Goal: Task Accomplishment & Management: Manage account settings

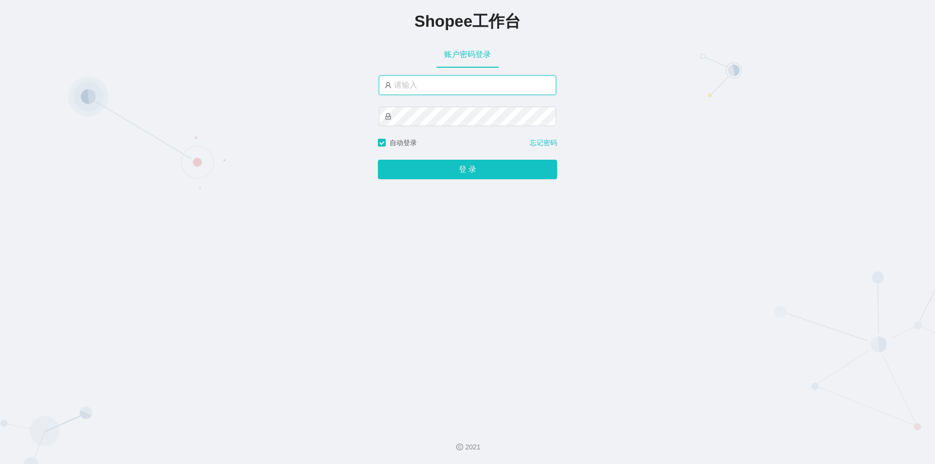
click at [414, 86] on input "text" at bounding box center [467, 84] width 177 height 19
type input "jishu"
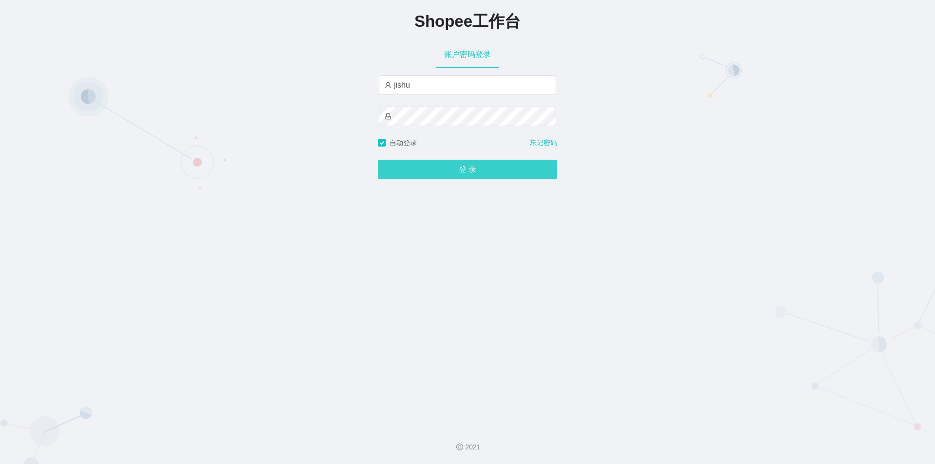
click at [427, 164] on button "登 录" at bounding box center [467, 169] width 179 height 19
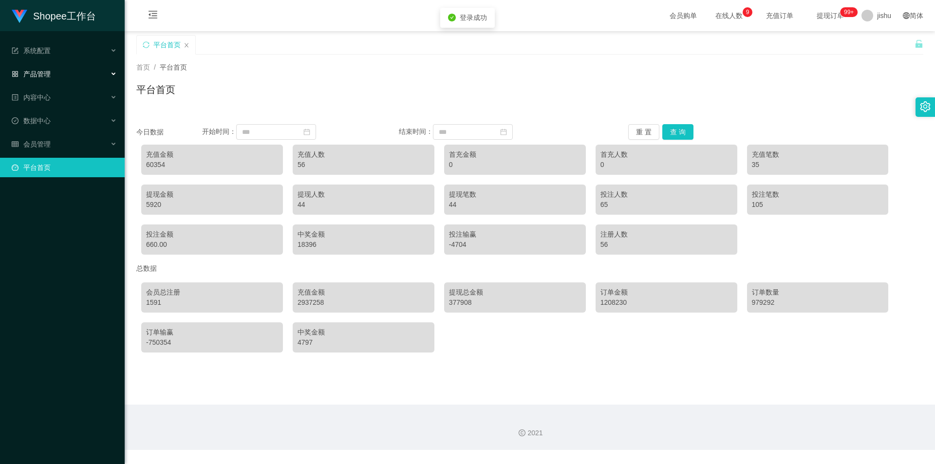
click at [73, 72] on div "产品管理" at bounding box center [62, 73] width 125 height 19
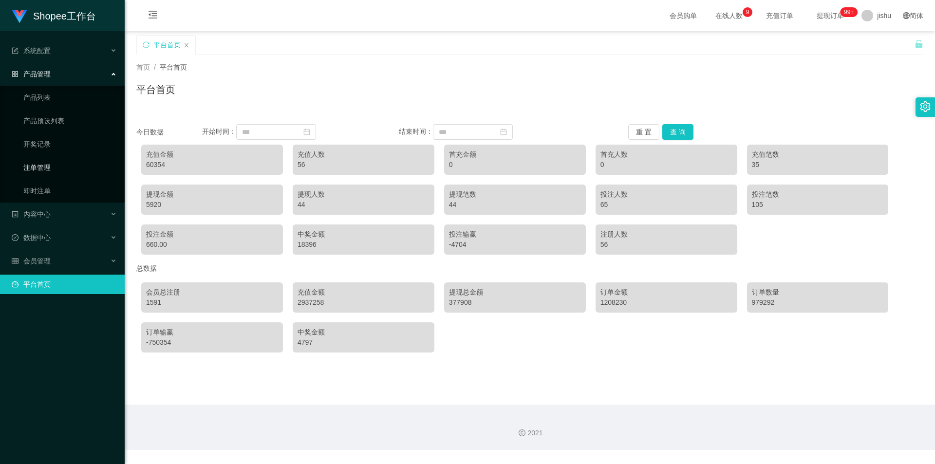
click at [52, 165] on link "注单管理" at bounding box center [69, 167] width 93 height 19
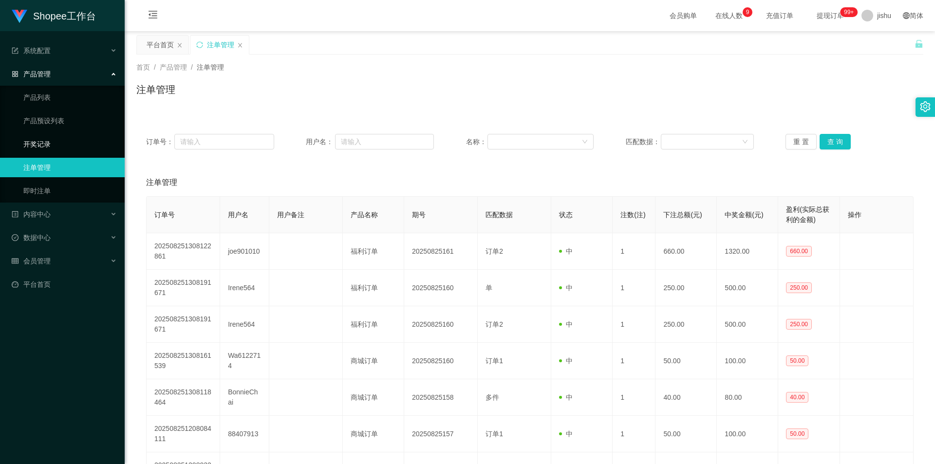
click at [70, 139] on link "开奖记录" at bounding box center [69, 143] width 93 height 19
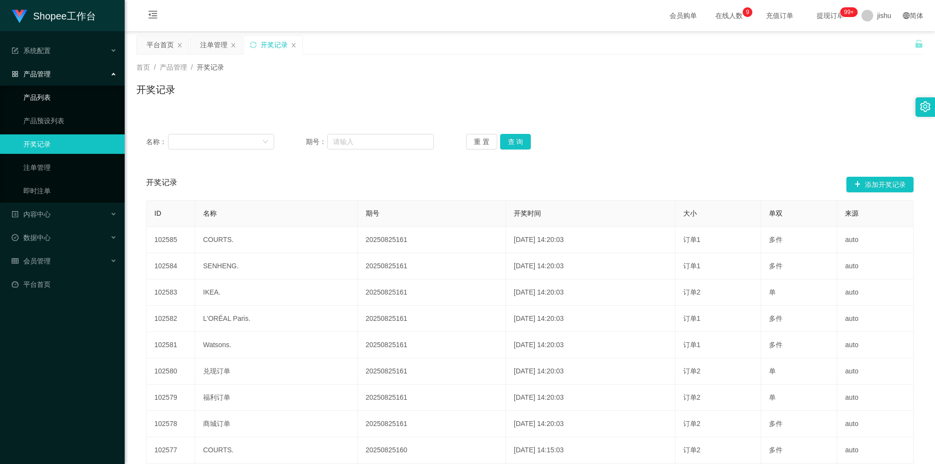
click at [61, 98] on link "产品列表" at bounding box center [69, 97] width 93 height 19
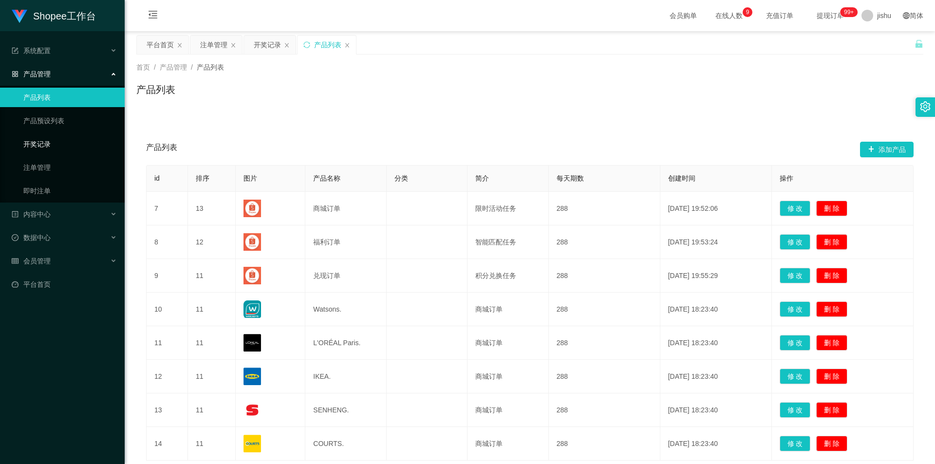
click at [60, 141] on link "开奖记录" at bounding box center [69, 143] width 93 height 19
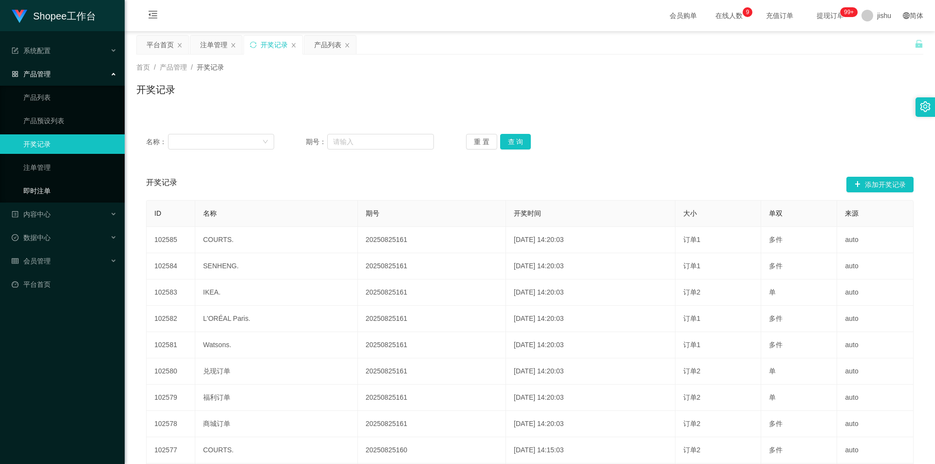
click at [53, 188] on link "即时注单" at bounding box center [69, 190] width 93 height 19
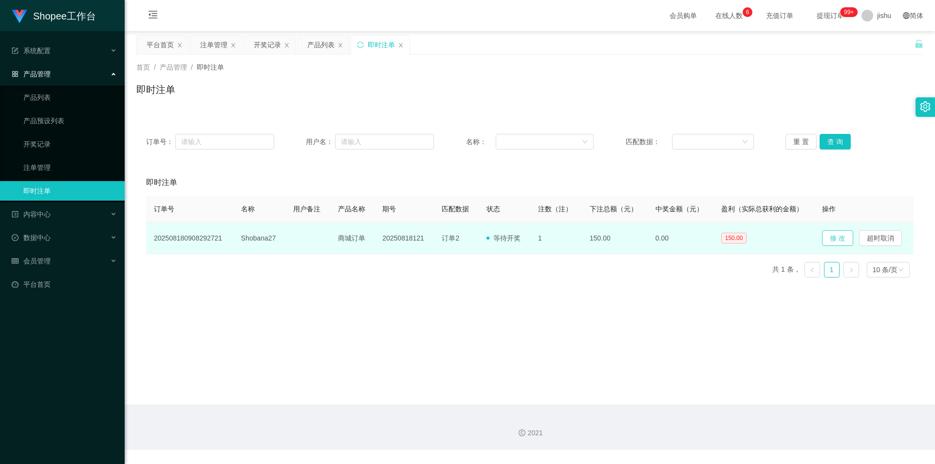
click at [828, 237] on button "修 改" at bounding box center [837, 238] width 31 height 16
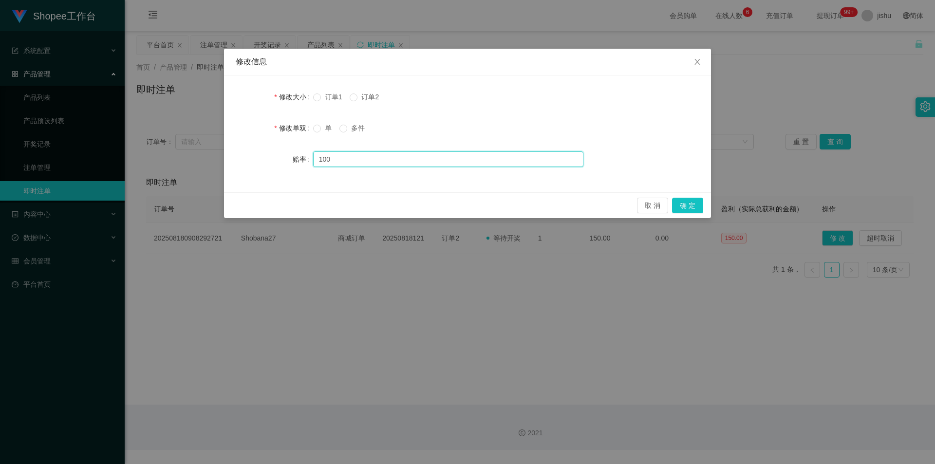
click at [370, 157] on input "100" at bounding box center [448, 159] width 270 height 16
click at [660, 206] on button "取 消" at bounding box center [652, 206] width 31 height 16
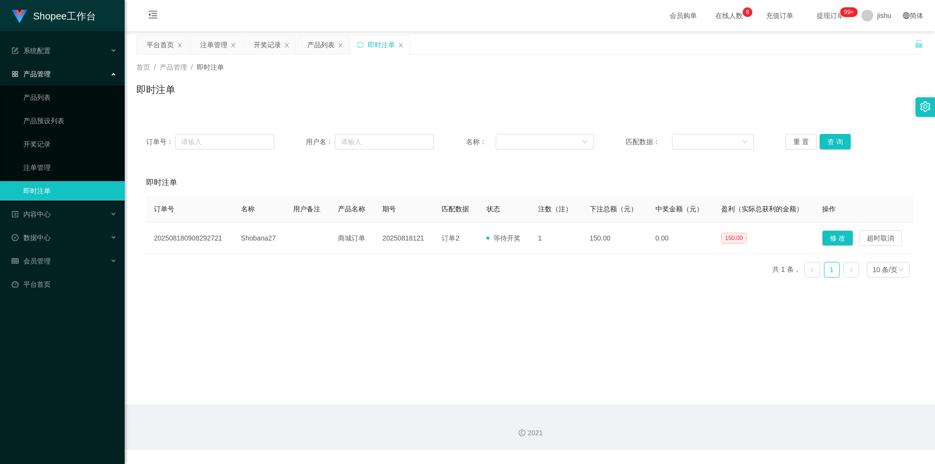
click at [545, 330] on main "关闭左侧 关闭右侧 关闭其它 刷新页面 平台首页 注单管理 开奖记录 产品列表 即时注单 首页 / 产品管理 / 即时注单 / 即时注单 订单号： 用户名： …" at bounding box center [530, 217] width 810 height 373
click at [53, 145] on link "开奖记录" at bounding box center [69, 143] width 93 height 19
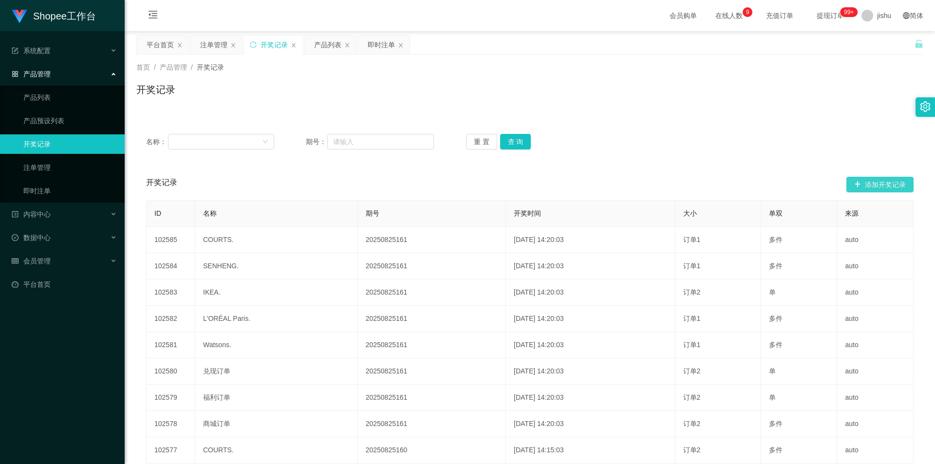
click at [862, 188] on button "添加开奖记录" at bounding box center [879, 185] width 67 height 16
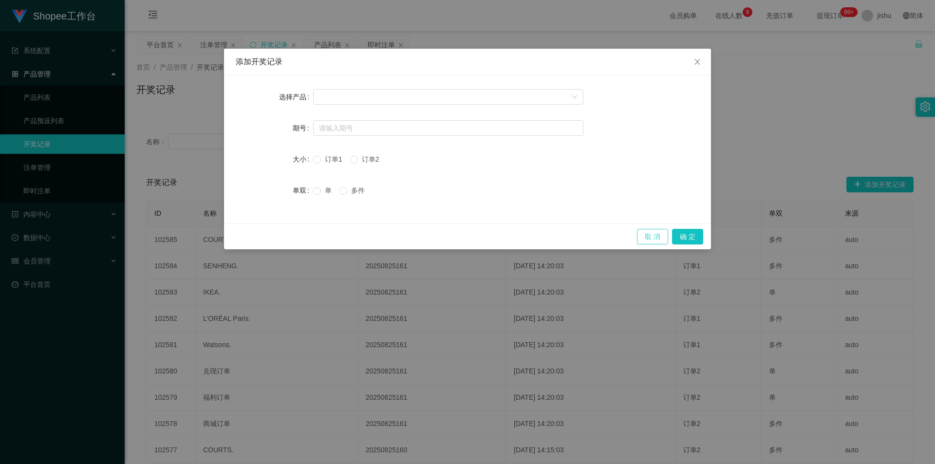
click at [649, 234] on button "取 消" at bounding box center [652, 237] width 31 height 16
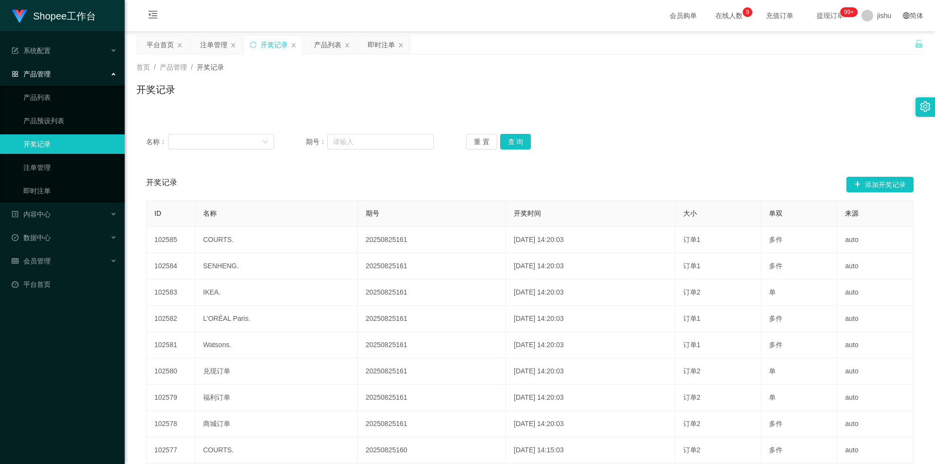
click at [547, 192] on div "开奖记录 添加开奖记录" at bounding box center [529, 184] width 767 height 31
click at [69, 194] on link "即时注单" at bounding box center [69, 190] width 93 height 19
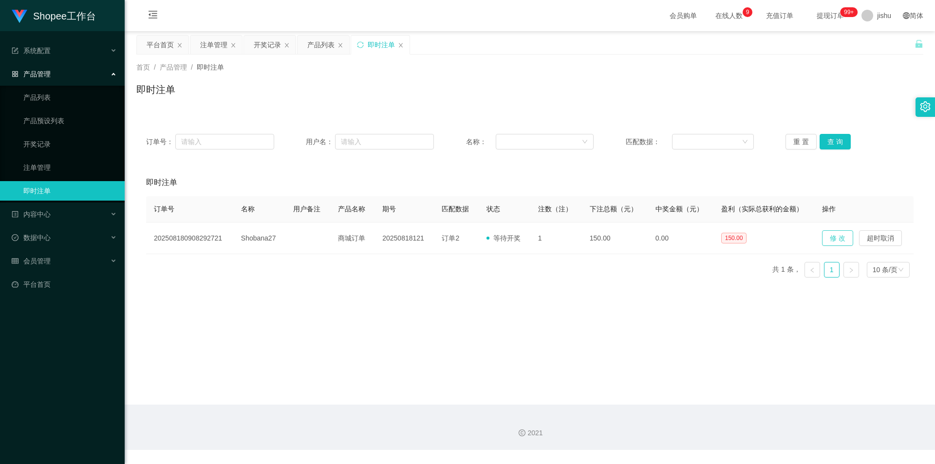
click at [843, 238] on button "修 改" at bounding box center [837, 238] width 31 height 16
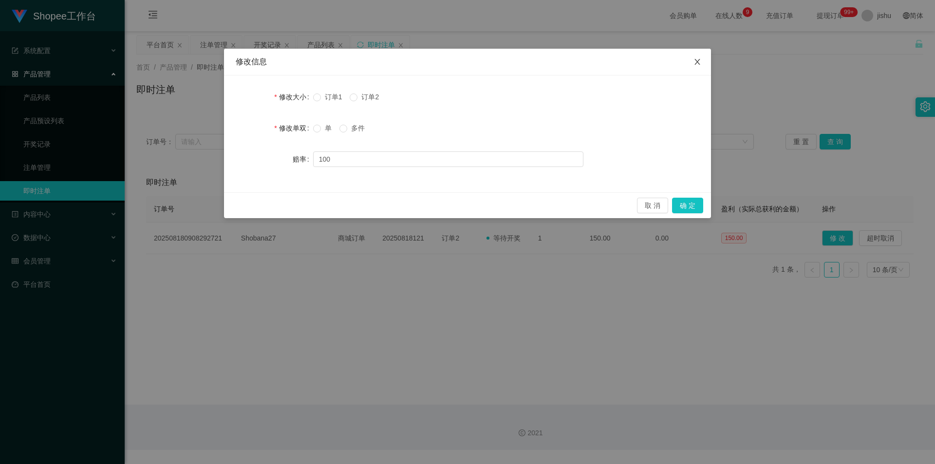
click at [696, 59] on icon "图标: close" at bounding box center [697, 62] width 8 height 8
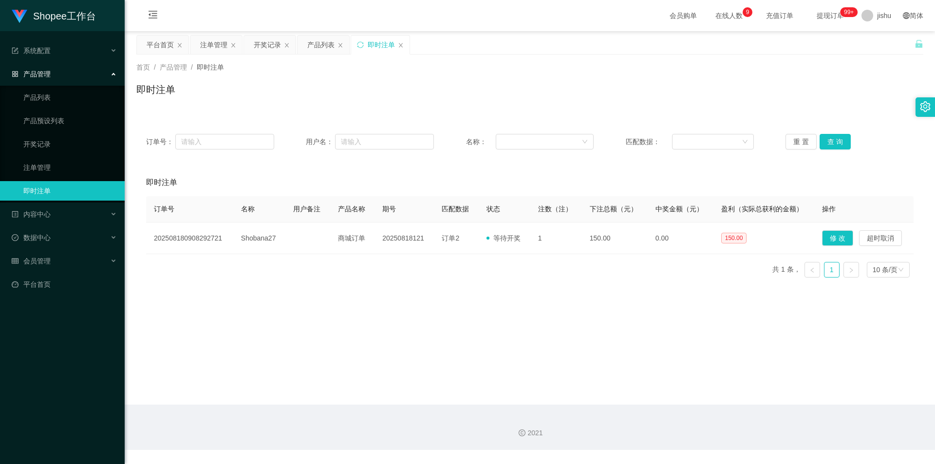
drag, startPoint x: 680, startPoint y: 306, endPoint x: 775, endPoint y: 267, distance: 102.4
click at [680, 306] on main "关闭左侧 关闭右侧 关闭其它 刷新页面 平台首页 注单管理 开奖记录 产品列表 即时注单 首页 / 产品管理 / 即时注单 / 即时注单 订单号： 用户名： …" at bounding box center [530, 217] width 810 height 373
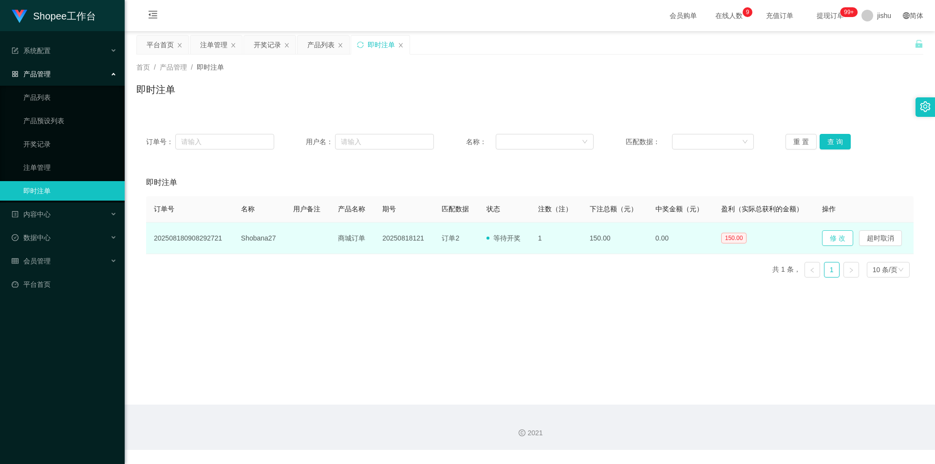
click at [822, 238] on button "修 改" at bounding box center [837, 238] width 31 height 16
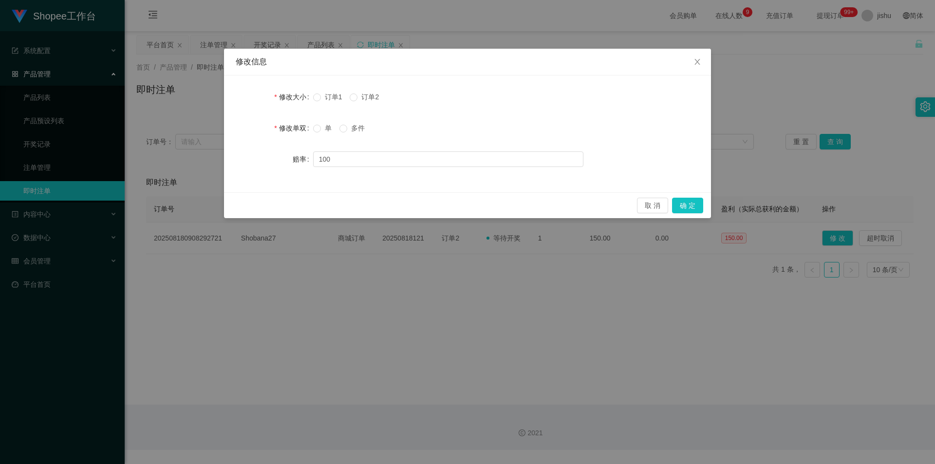
click at [354, 129] on span "多件" at bounding box center [357, 128] width 21 height 8
click at [356, 130] on span "多件" at bounding box center [357, 128] width 21 height 8
click at [652, 208] on button "取 消" at bounding box center [652, 206] width 31 height 16
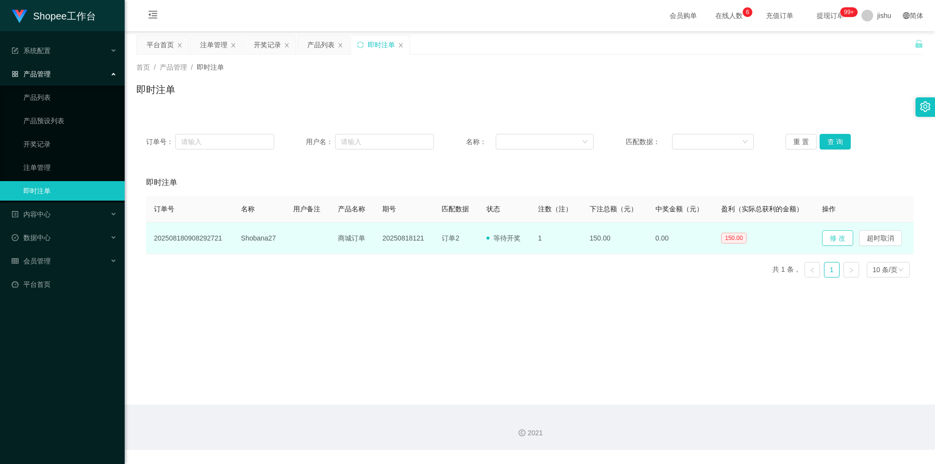
click at [825, 241] on button "修 改" at bounding box center [837, 238] width 31 height 16
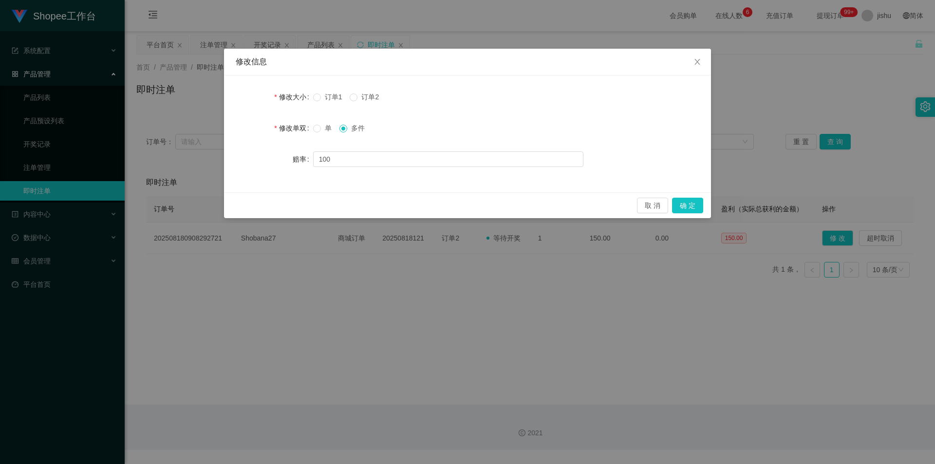
click at [323, 100] on span "订单1" at bounding box center [333, 97] width 25 height 8
click at [321, 129] on span "单" at bounding box center [328, 128] width 15 height 8
click at [656, 204] on button "取 消" at bounding box center [652, 206] width 31 height 16
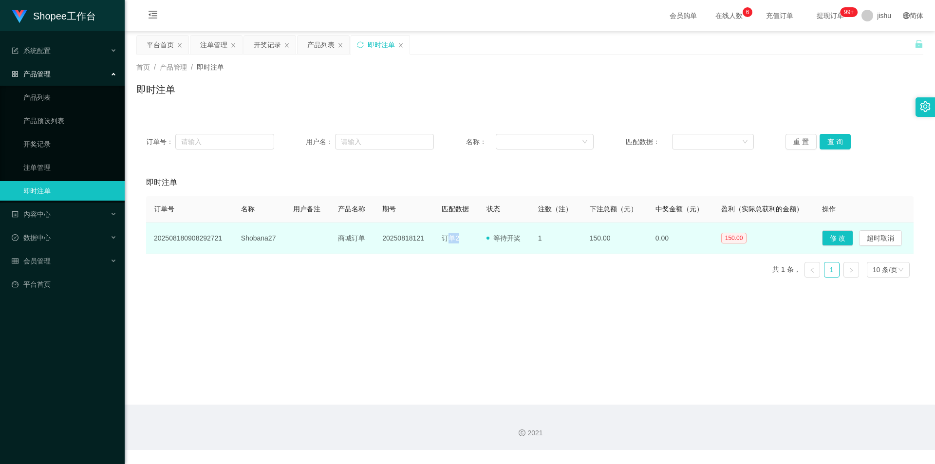
drag, startPoint x: 447, startPoint y: 239, endPoint x: 462, endPoint y: 238, distance: 14.2
click at [462, 238] on td "订单2" at bounding box center [456, 239] width 44 height 32
click at [463, 238] on td "订单2" at bounding box center [456, 239] width 44 height 32
drag, startPoint x: 441, startPoint y: 241, endPoint x: 461, endPoint y: 240, distance: 19.5
click at [461, 240] on td "订单2" at bounding box center [456, 239] width 44 height 32
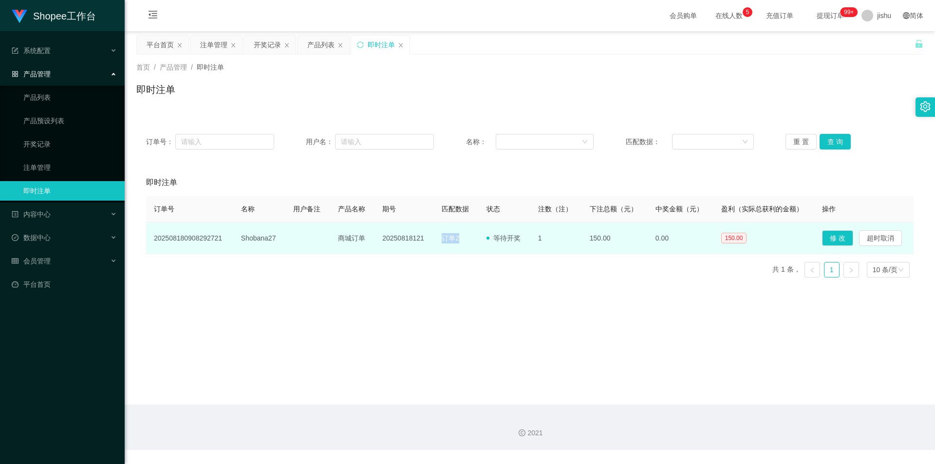
click at [462, 243] on td "订单2" at bounding box center [456, 239] width 44 height 32
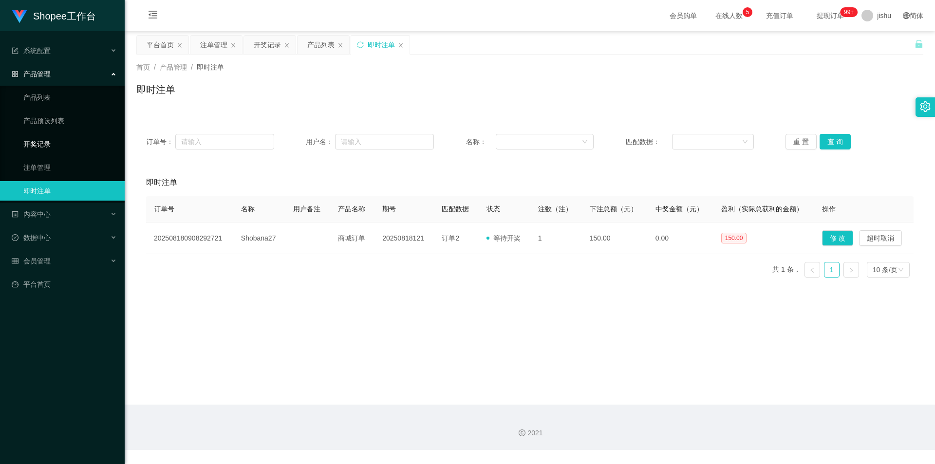
click at [81, 145] on link "开奖记录" at bounding box center [69, 143] width 93 height 19
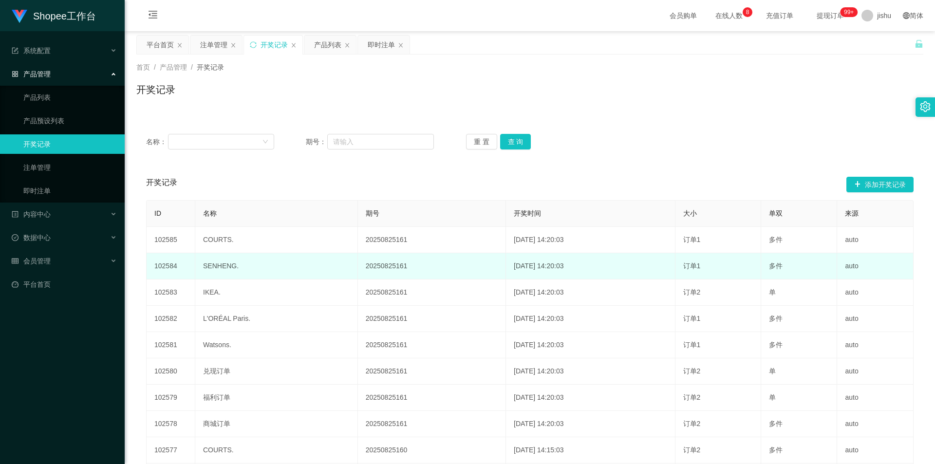
scroll to position [102, 0]
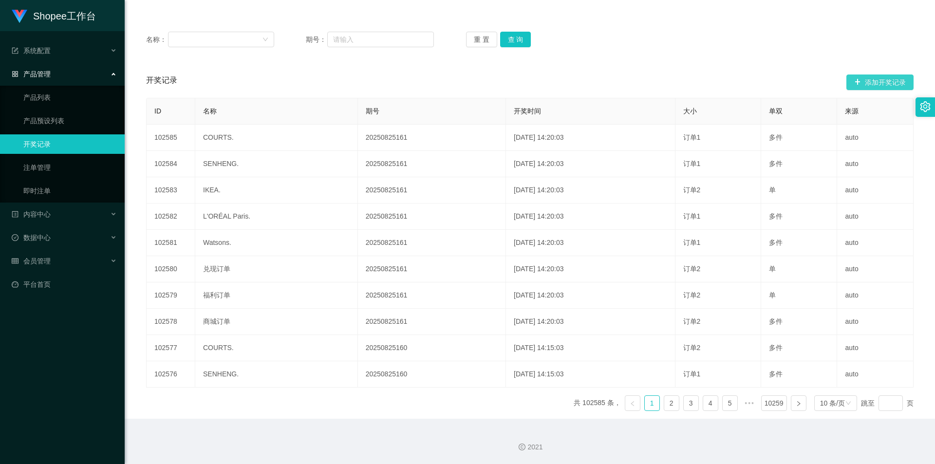
click at [863, 83] on button "添加开奖记录" at bounding box center [879, 83] width 67 height 16
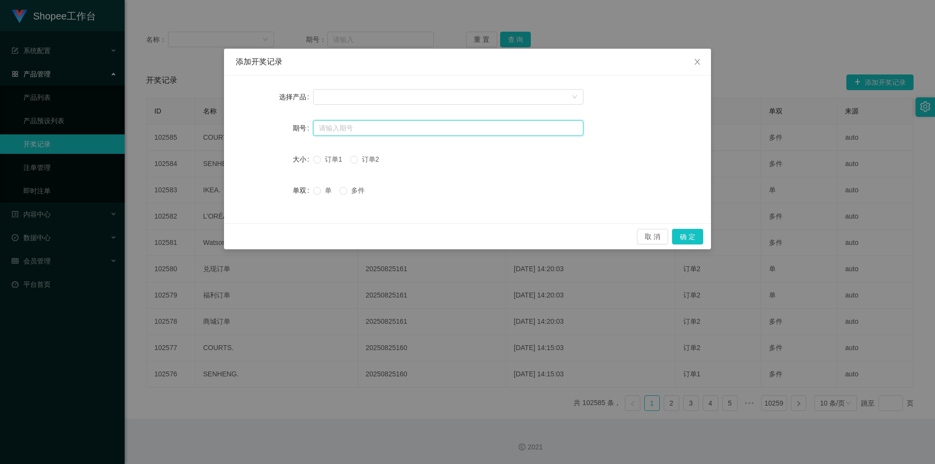
click at [418, 126] on input "text" at bounding box center [448, 128] width 270 height 16
click at [693, 63] on span "Close" at bounding box center [697, 62] width 27 height 27
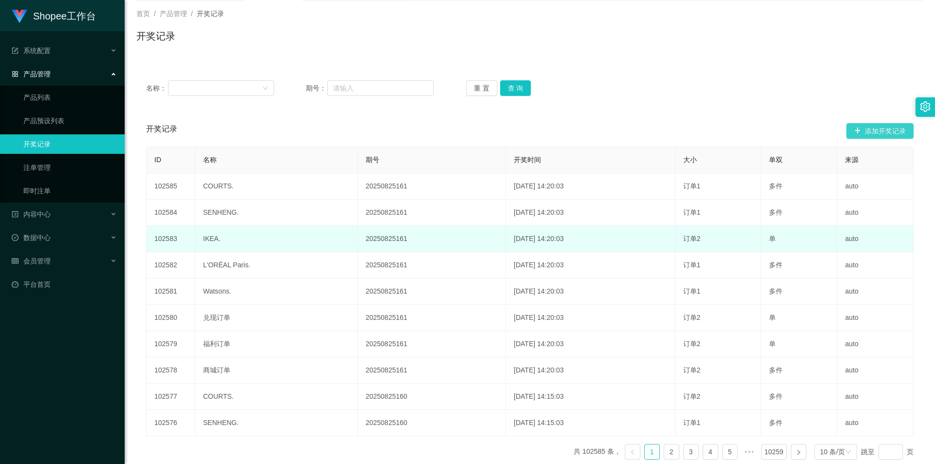
scroll to position [5, 0]
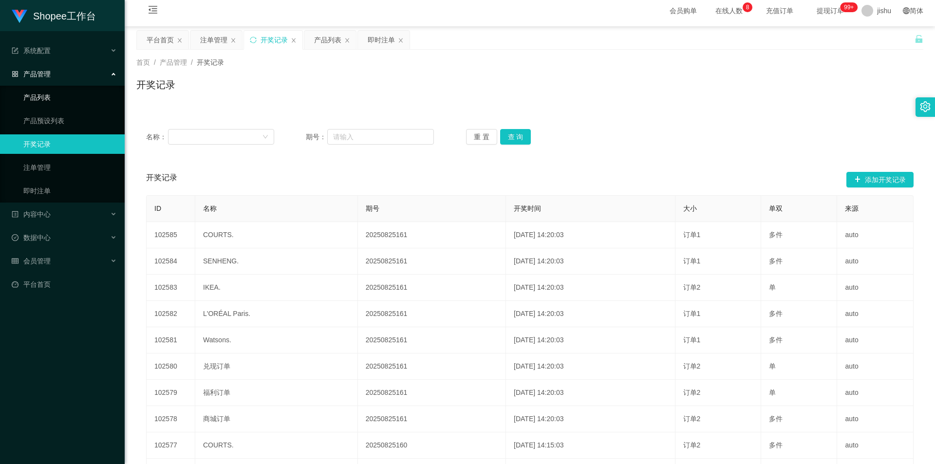
click at [52, 99] on link "产品列表" at bounding box center [69, 97] width 93 height 19
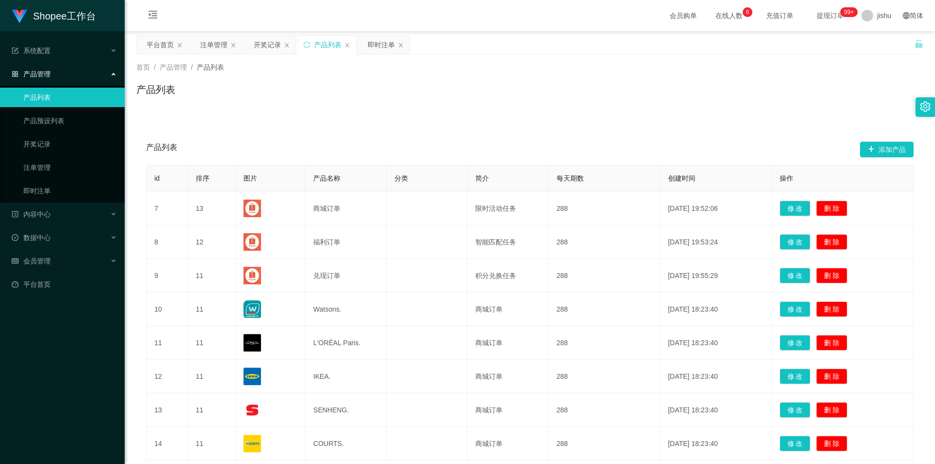
click at [52, 72] on div "产品管理" at bounding box center [62, 73] width 125 height 19
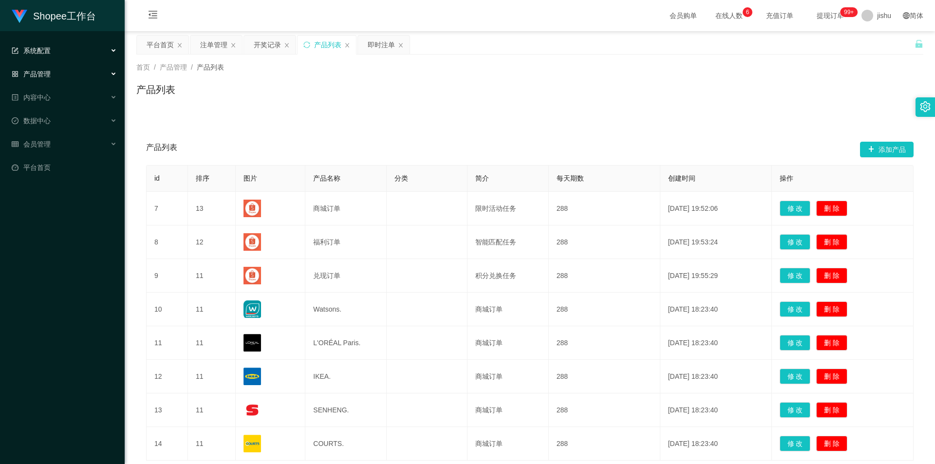
click at [55, 51] on div "系统配置" at bounding box center [62, 50] width 125 height 19
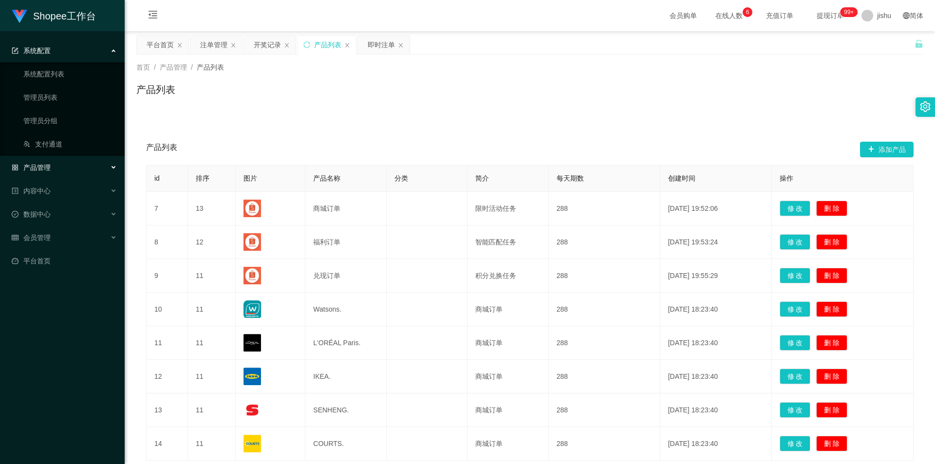
click at [58, 55] on div "系统配置" at bounding box center [62, 50] width 125 height 19
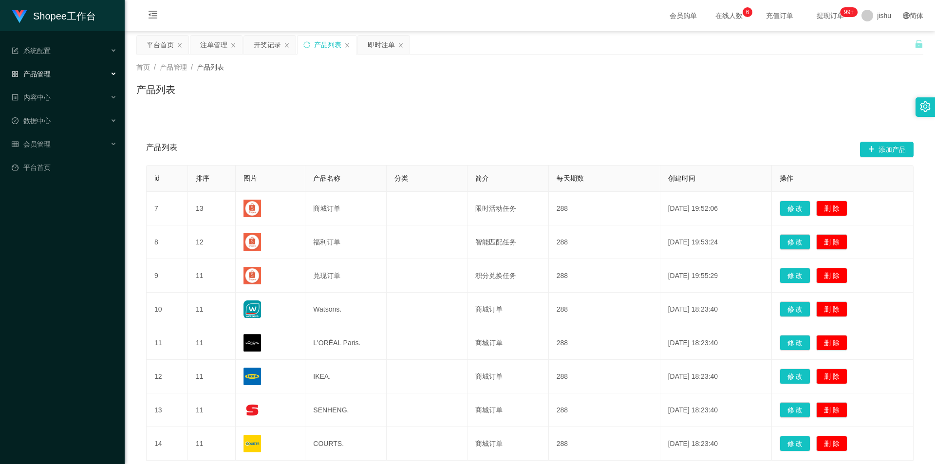
click at [56, 75] on div "产品管理" at bounding box center [62, 73] width 125 height 19
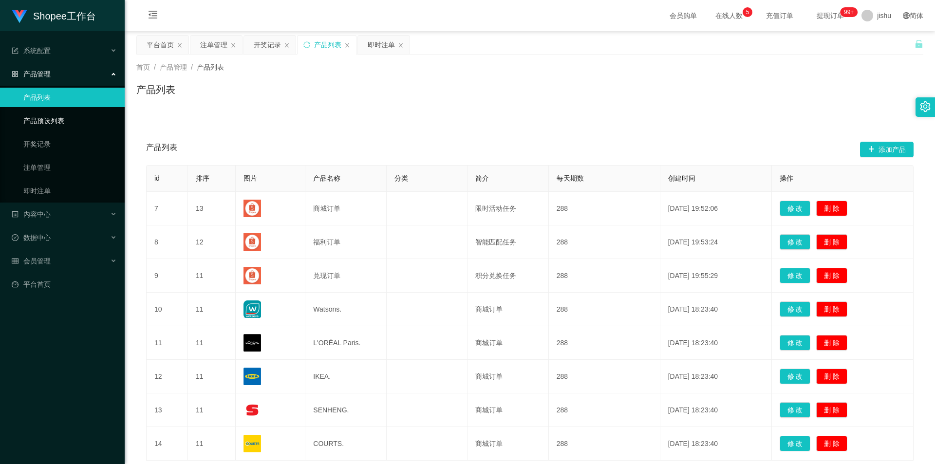
click at [57, 120] on link "产品预设列表" at bounding box center [69, 120] width 93 height 19
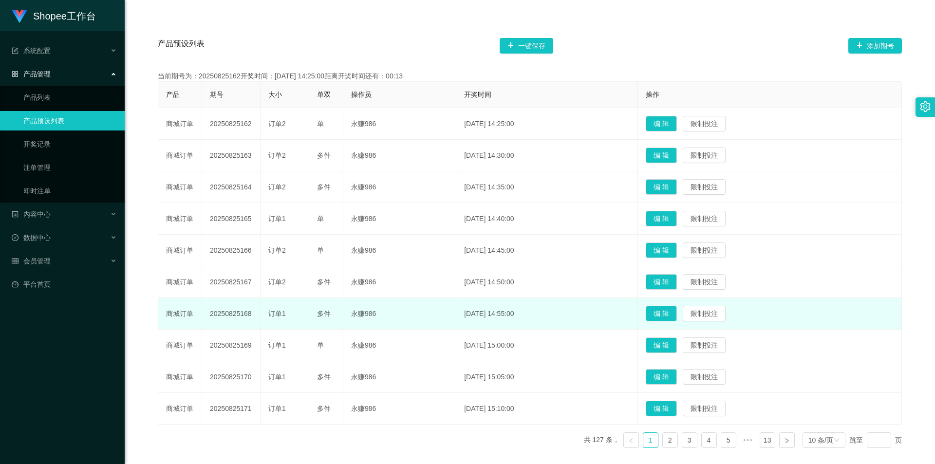
scroll to position [261, 0]
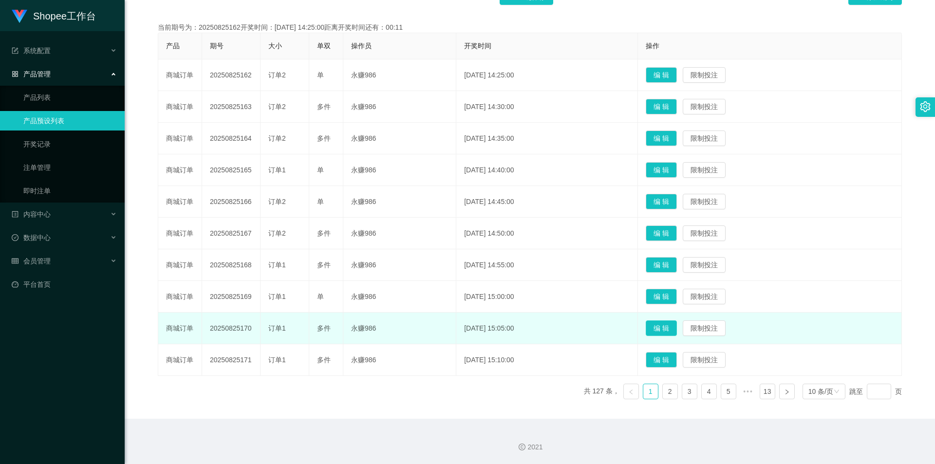
click at [677, 320] on button "编 辑" at bounding box center [661, 328] width 31 height 16
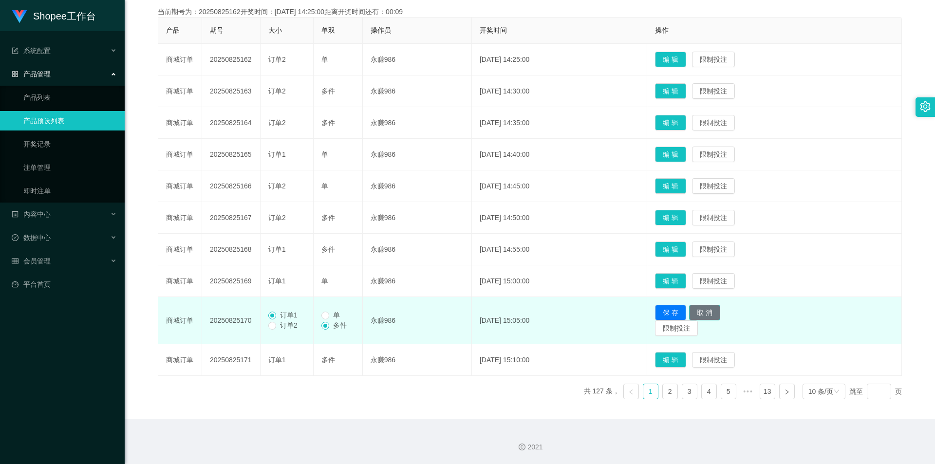
click at [720, 320] on button "取 消" at bounding box center [704, 313] width 31 height 16
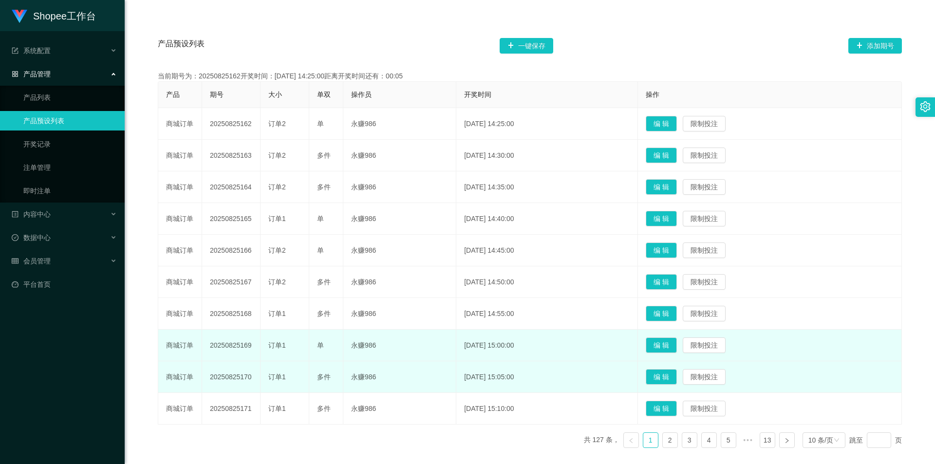
scroll to position [115, 0]
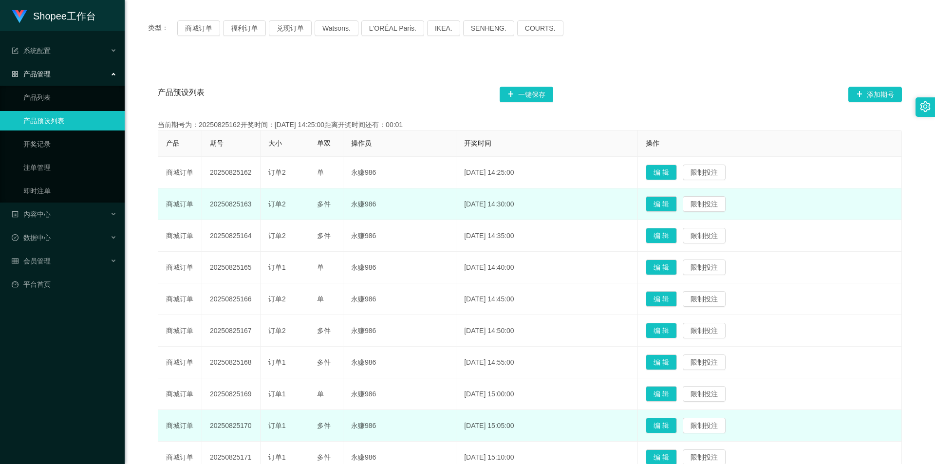
drag, startPoint x: 390, startPoint y: 213, endPoint x: 349, endPoint y: 213, distance: 40.4
click at [349, 213] on td "永赚986" at bounding box center [399, 204] width 113 height 32
click at [385, 213] on td "永赚986" at bounding box center [399, 204] width 113 height 32
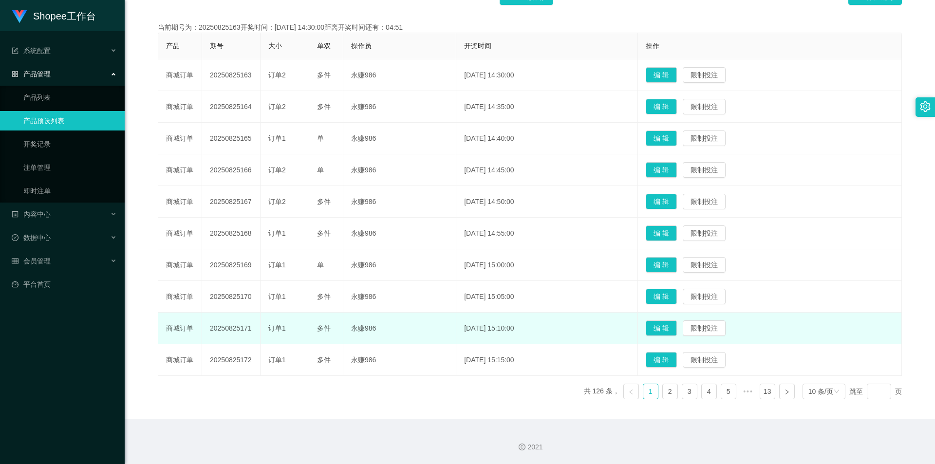
scroll to position [164, 0]
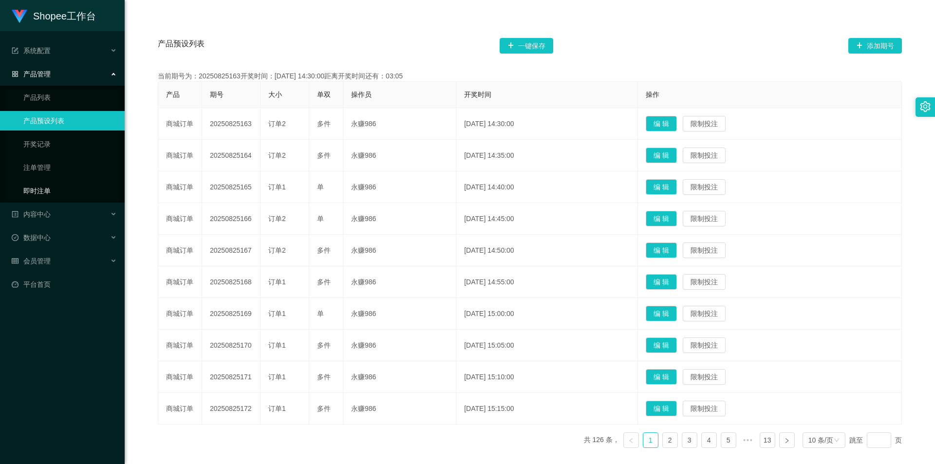
click at [54, 186] on link "即时注单" at bounding box center [69, 190] width 93 height 19
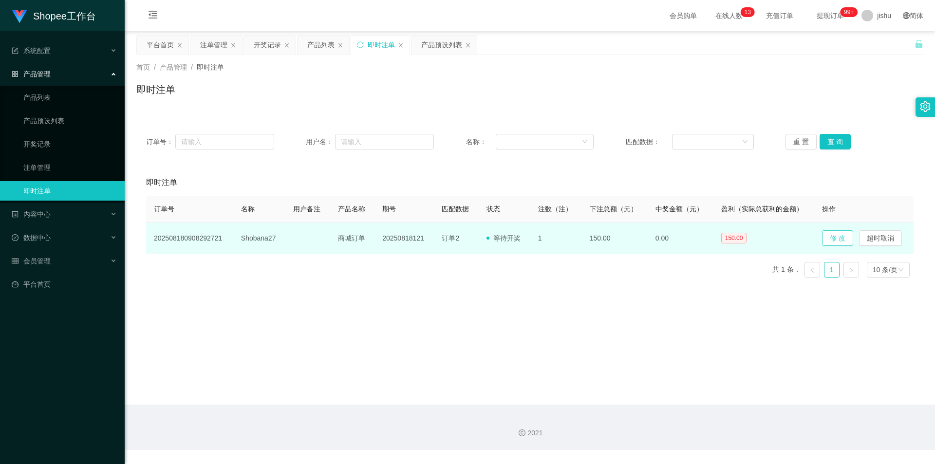
click at [834, 238] on button "修 改" at bounding box center [837, 238] width 31 height 16
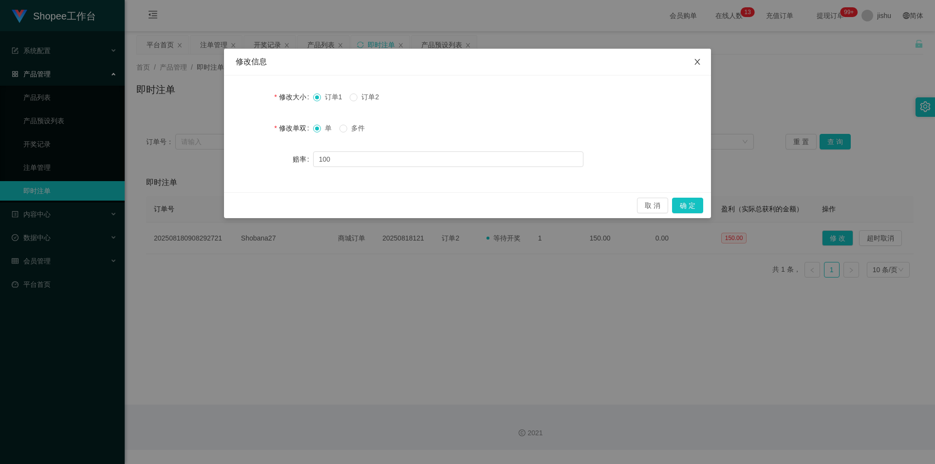
click at [696, 59] on icon "图标: close" at bounding box center [697, 62] width 8 height 8
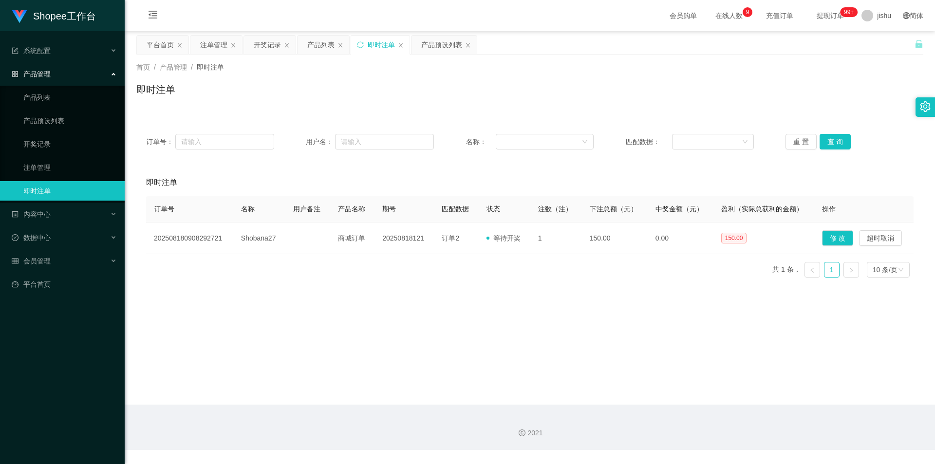
click at [521, 317] on main "关闭左侧 关闭右侧 关闭其它 刷新页面 平台首页 注单管理 开奖记录 产品列表 即时注单 产品预设列表 首页 / 产品管理 / 即时注单 / 即时注单 订单号…" at bounding box center [530, 217] width 810 height 373
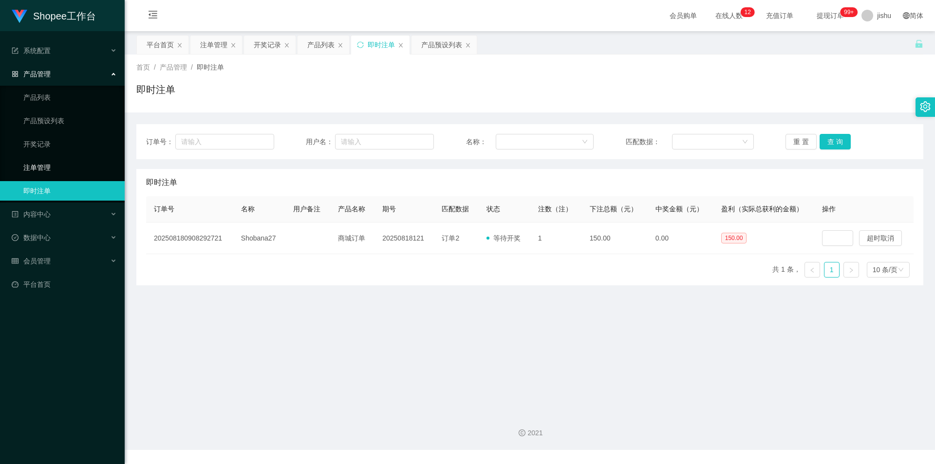
click at [40, 169] on link "注单管理" at bounding box center [69, 167] width 93 height 19
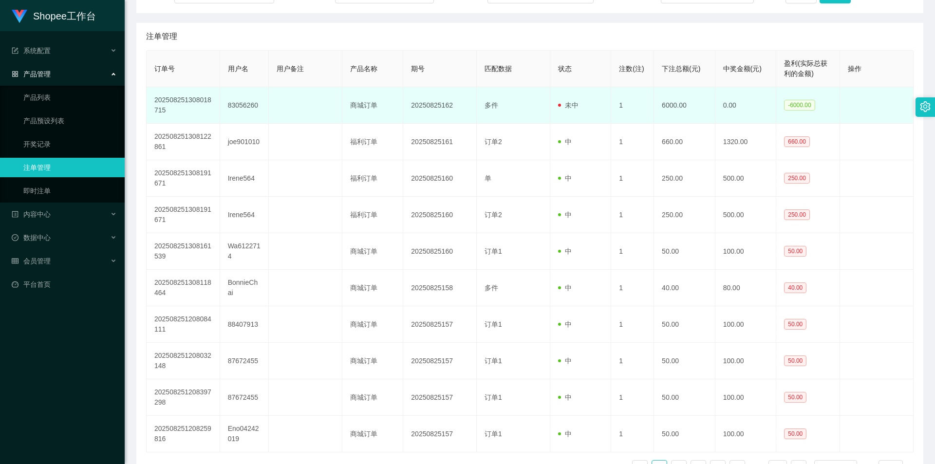
scroll to position [195, 0]
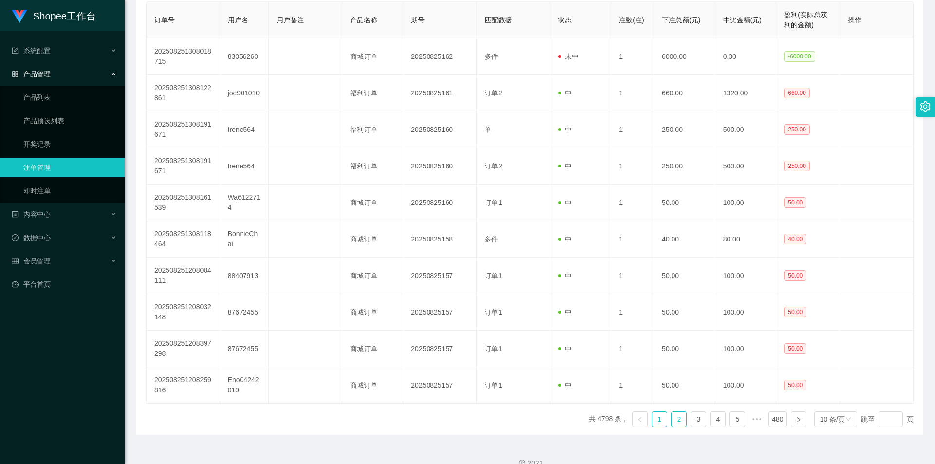
click at [671, 420] on link "2" at bounding box center [678, 419] width 15 height 15
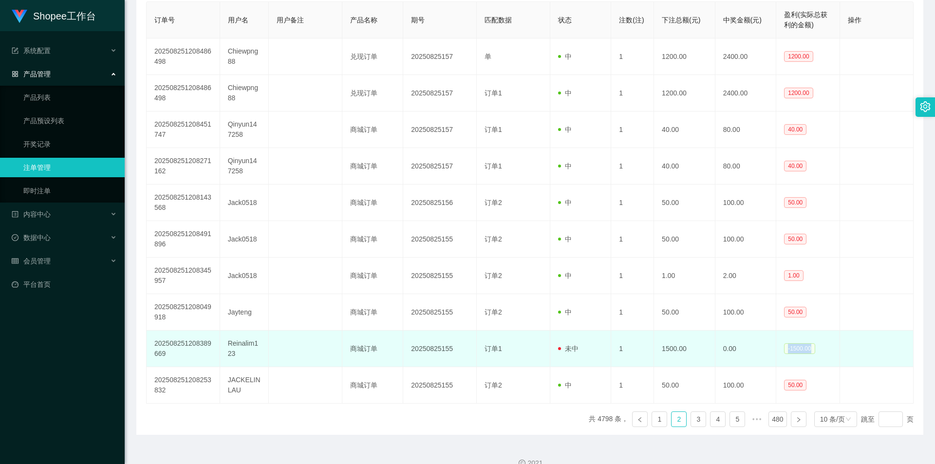
drag, startPoint x: 779, startPoint y: 347, endPoint x: 808, endPoint y: 349, distance: 29.3
click at [808, 349] on td "-1500.00" at bounding box center [808, 349] width 64 height 37
click at [697, 349] on td "1500.00" at bounding box center [684, 349] width 61 height 37
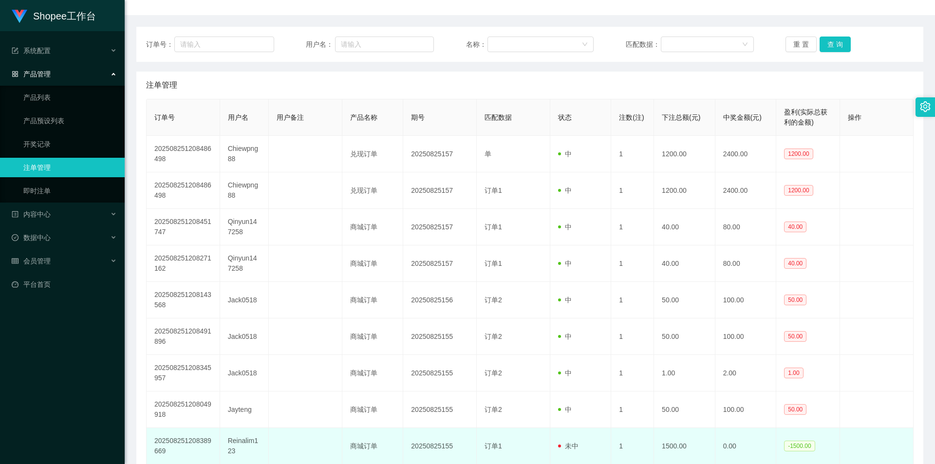
scroll to position [49, 0]
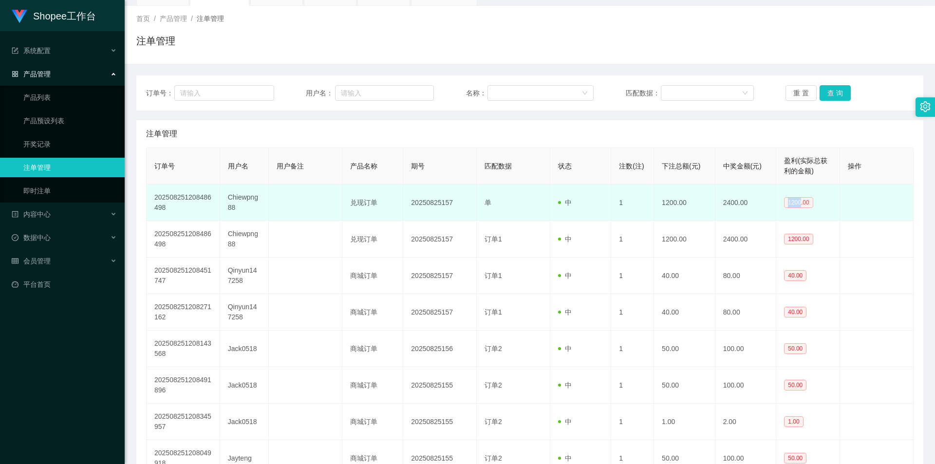
drag, startPoint x: 786, startPoint y: 205, endPoint x: 796, endPoint y: 203, distance: 10.0
click at [796, 203] on span "1200.00" at bounding box center [798, 202] width 29 height 11
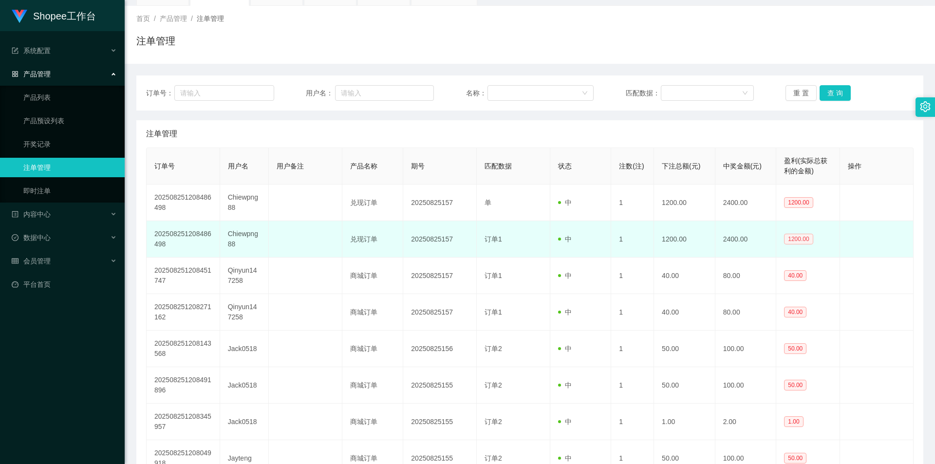
click at [784, 239] on span "1200.00" at bounding box center [798, 239] width 29 height 11
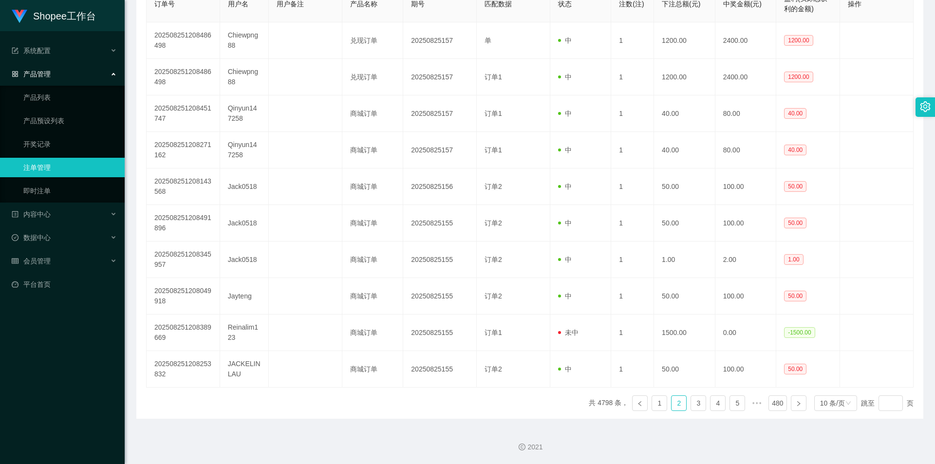
click at [684, 403] on ul "共 4798 条， 1 2 3 4 5 ••• 480 10 条/页 跳至 页" at bounding box center [751, 403] width 325 height 16
click at [691, 403] on link "3" at bounding box center [698, 403] width 15 height 15
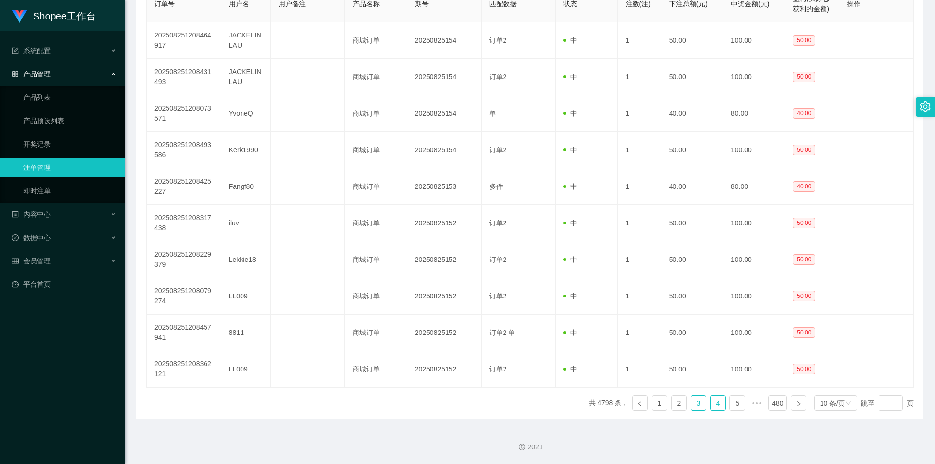
click at [713, 410] on link "4" at bounding box center [717, 403] width 15 height 15
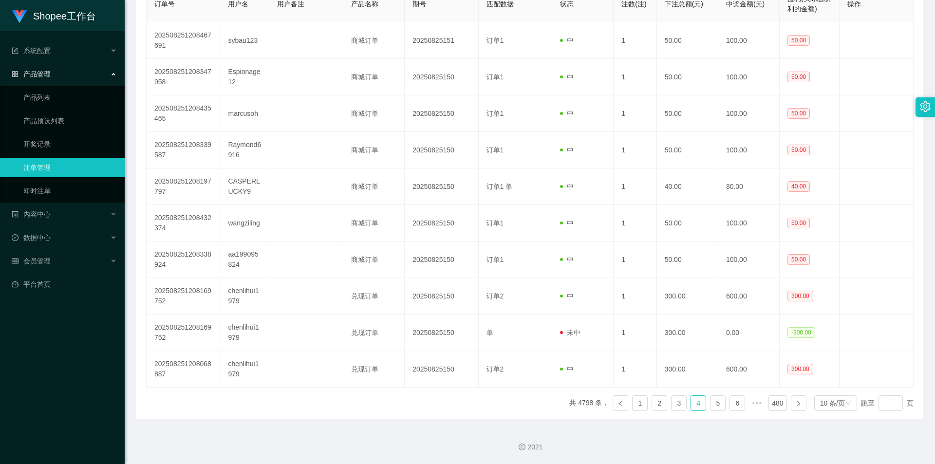
click at [78, 165] on link "注单管理" at bounding box center [69, 167] width 93 height 19
click at [61, 191] on link "即时注单" at bounding box center [69, 190] width 93 height 19
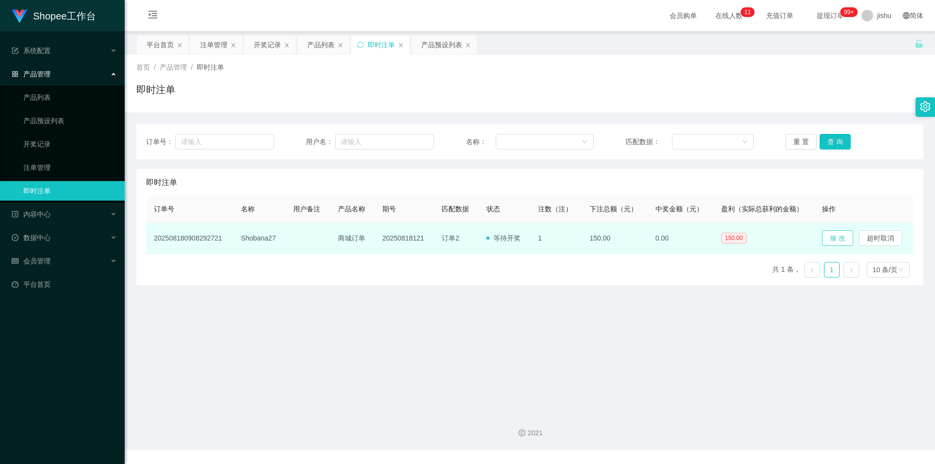
click at [828, 238] on button "修 改" at bounding box center [837, 238] width 31 height 16
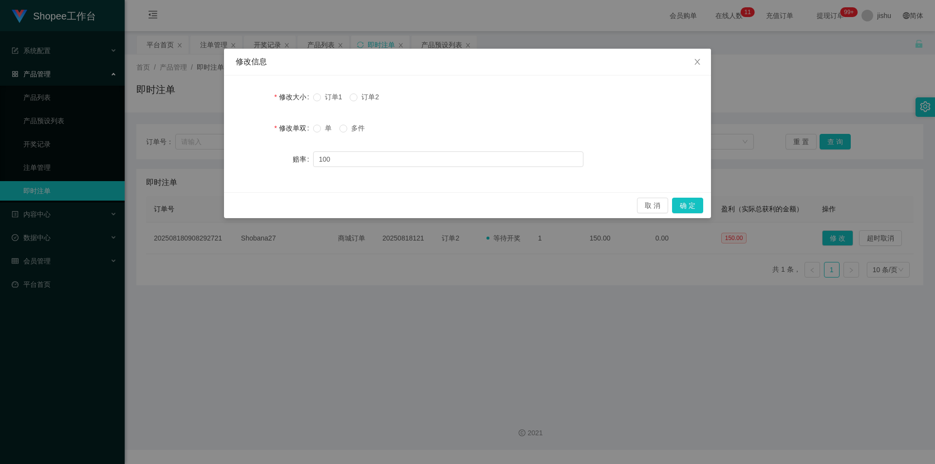
click at [469, 190] on div "修改大小 订单1 订单2 修改单双 单 多件 赔率 100" at bounding box center [467, 133] width 487 height 117
click at [699, 58] on icon "图标: close" at bounding box center [697, 62] width 8 height 8
